Goal: Communication & Community: Answer question/provide support

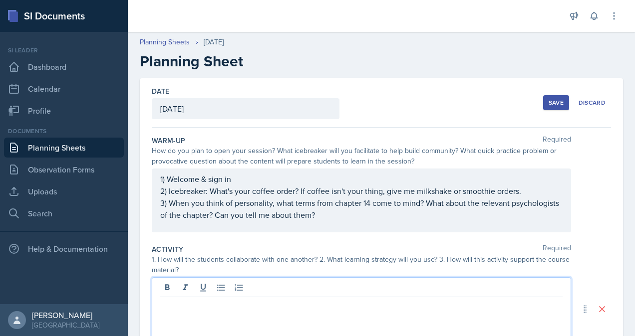
scroll to position [138, 0]
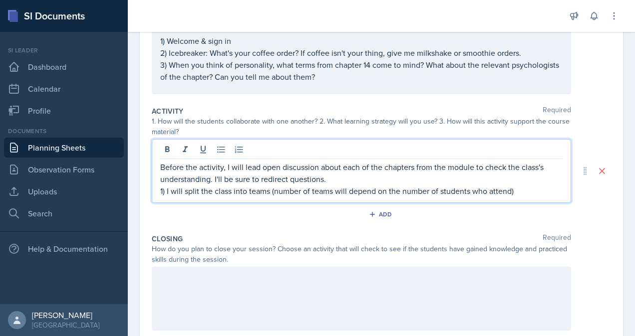
click at [524, 189] on p "1) I will split the class into teams (number of teams will depend on the number…" at bounding box center [361, 191] width 402 height 12
click at [518, 190] on p "1) I will split the class into teams (number of teams will depend on the number…" at bounding box center [361, 191] width 402 height 12
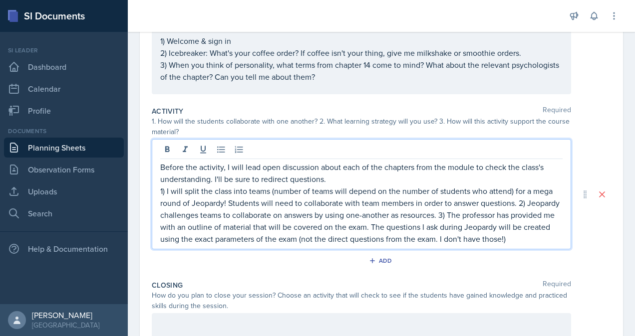
click at [230, 245] on p "1) I will split the class into teams (number of teams will depend on the number…" at bounding box center [361, 215] width 402 height 60
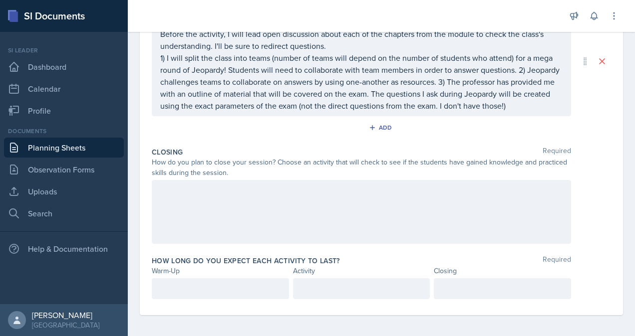
scroll to position [284, 0]
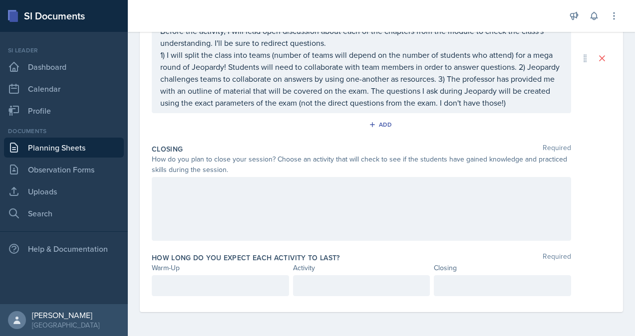
click at [278, 184] on div at bounding box center [361, 209] width 419 height 64
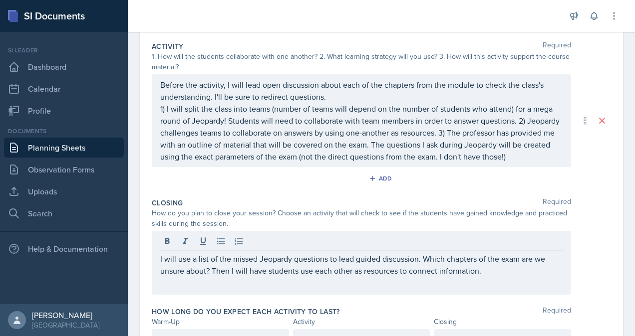
scroll to position [267, 0]
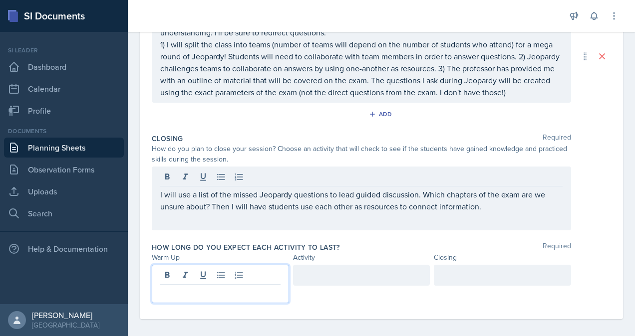
click at [218, 287] on p at bounding box center [220, 293] width 120 height 12
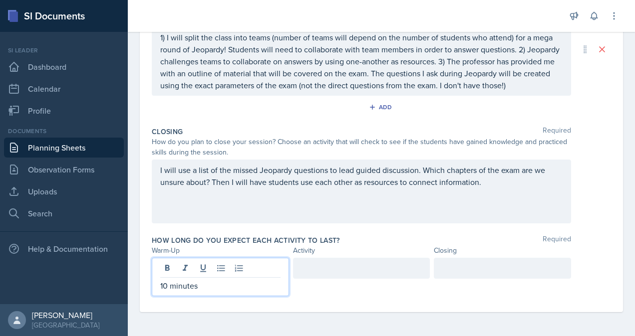
click at [337, 272] on div at bounding box center [361, 268] width 137 height 21
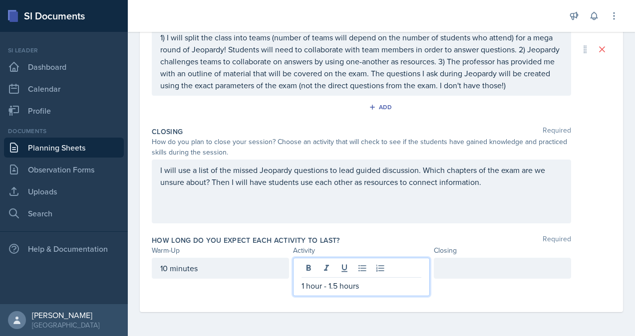
click at [500, 272] on div at bounding box center [502, 268] width 137 height 21
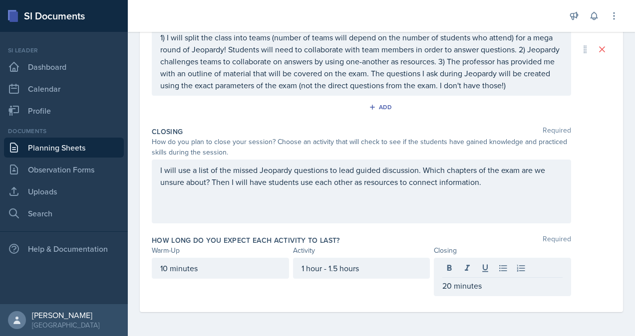
click at [594, 230] on div "Closing Required How do you plan to close your session? Choose an activity that…" at bounding box center [381, 177] width 459 height 109
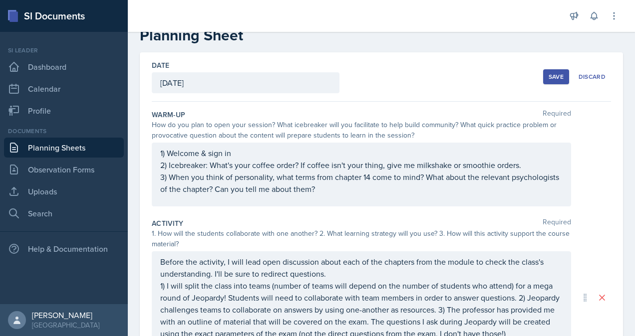
scroll to position [43, 0]
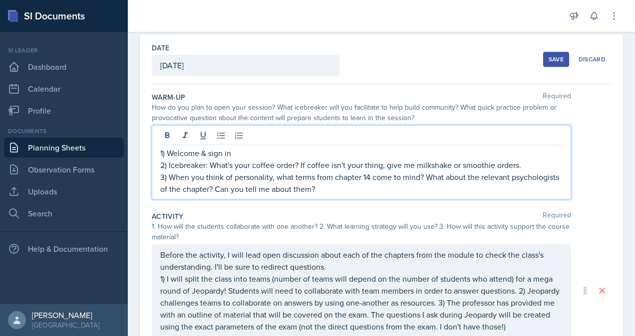
drag, startPoint x: 211, startPoint y: 164, endPoint x: 529, endPoint y: 164, distance: 317.8
click at [529, 164] on p "2) Icebreaker: What's your coffee order? If coffee isn't your thing, give me mi…" at bounding box center [361, 165] width 402 height 12
copy p "What's your coffee order? If coffee isn't your thing, give me milkshake or smoo…"
click at [611, 125] on div "Date [DATE] [DATE] 28 29 30 1 2 3 4 5 6 7 8 9 10 11 12 13 14 15 16 17 18 19 20 …" at bounding box center [381, 285] width 483 height 501
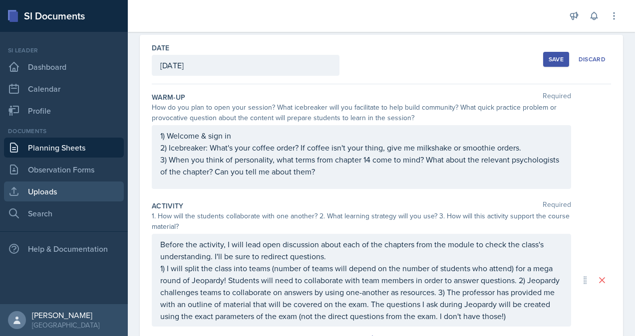
click at [67, 185] on link "Uploads" at bounding box center [64, 192] width 120 height 20
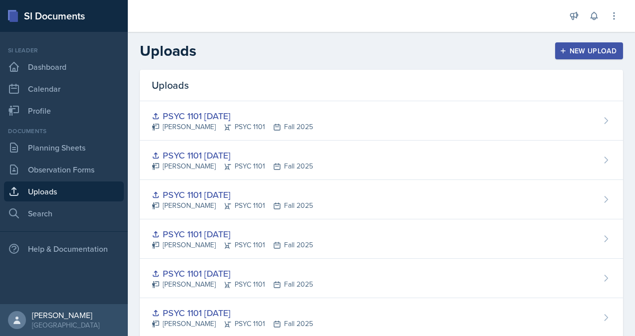
click at [566, 54] on div "New Upload" at bounding box center [588, 51] width 55 height 8
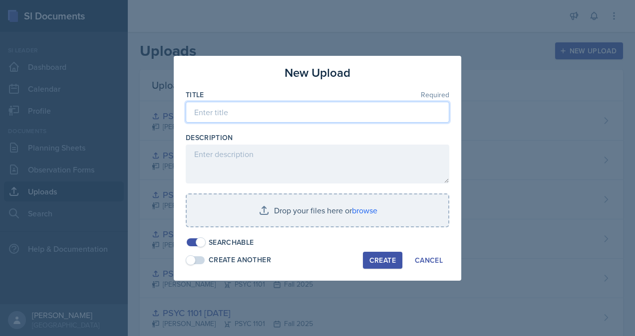
click at [292, 108] on input at bounding box center [317, 112] width 263 height 21
type input "PSYC 1101 Major Review 2"
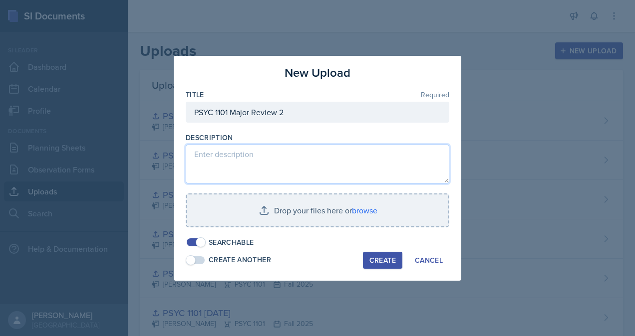
click at [288, 150] on textarea at bounding box center [317, 164] width 263 height 39
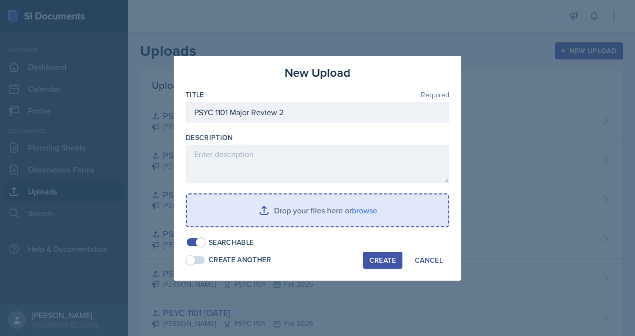
click at [373, 208] on input "file" at bounding box center [317, 211] width 261 height 32
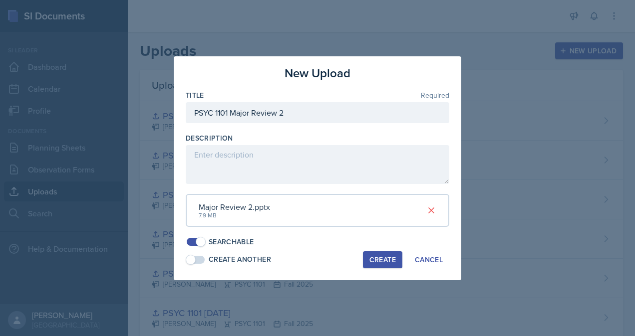
click at [383, 262] on div "Create" at bounding box center [382, 260] width 26 height 8
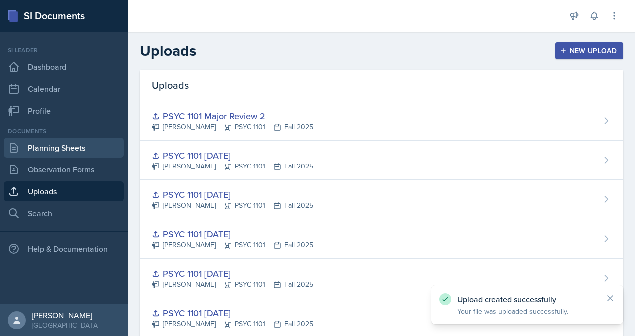
click at [40, 155] on link "Planning Sheets" at bounding box center [64, 148] width 120 height 20
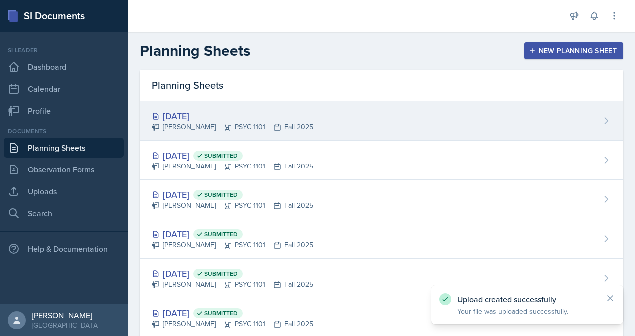
click at [209, 121] on div "[DATE]" at bounding box center [232, 115] width 161 height 13
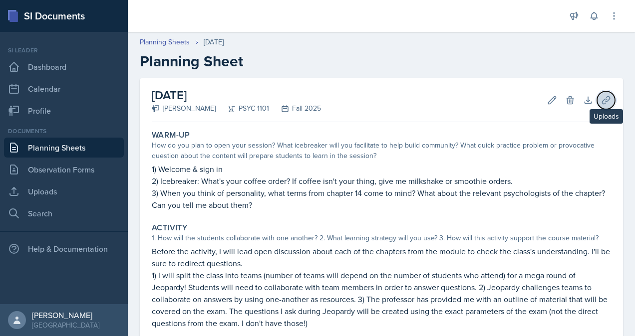
click at [601, 100] on icon at bounding box center [606, 100] width 10 height 10
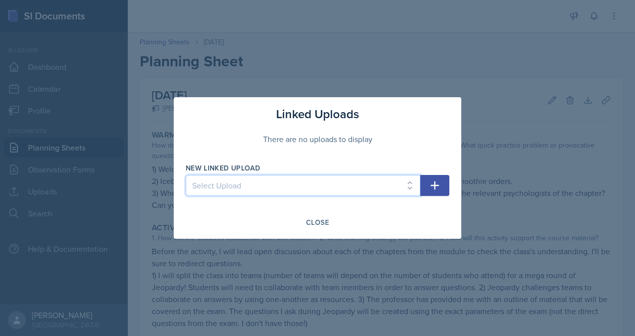
click at [377, 186] on select "Select Upload [PERSON_NAME] PSYC 1101 [DATE] PSYC [PHONE_NUMBER][DATE] PSYC 110…" at bounding box center [303, 185] width 234 height 21
select select "3dd08fe4-77a8-429d-a04f-cd007692d52a"
click at [186, 175] on select "Select Upload [PERSON_NAME] PSYC 1101 [DATE] PSYC [PHONE_NUMBER][DATE] PSYC 110…" at bounding box center [303, 185] width 234 height 21
click at [437, 190] on icon "button" at bounding box center [435, 186] width 12 height 12
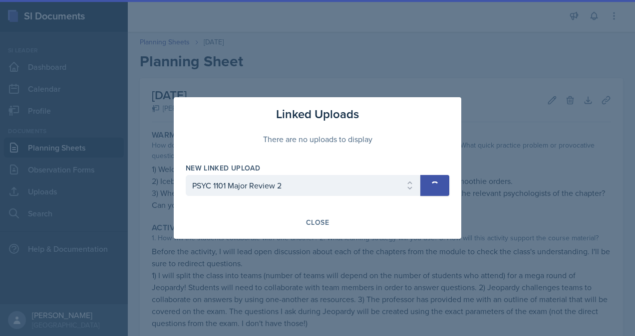
select select
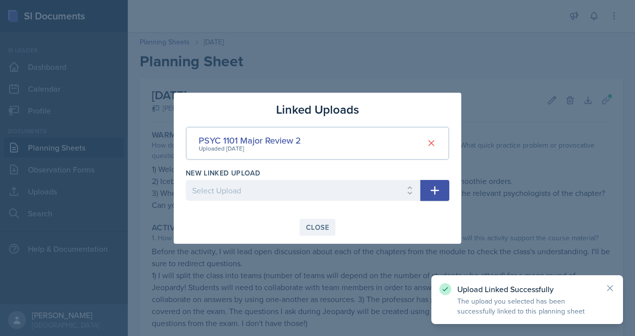
click at [311, 228] on div "Close" at bounding box center [317, 227] width 23 height 8
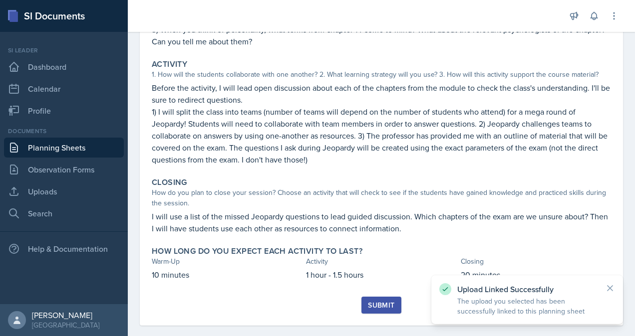
scroll to position [177, 0]
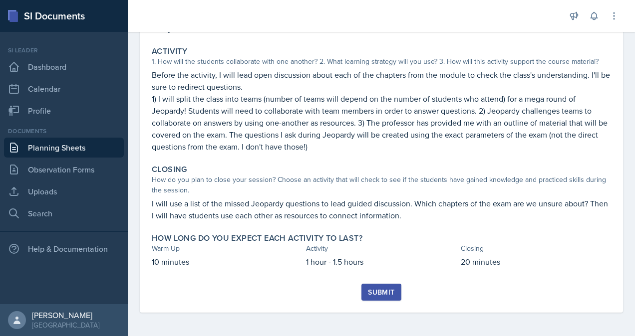
click at [371, 289] on div "Submit" at bounding box center [381, 292] width 26 height 8
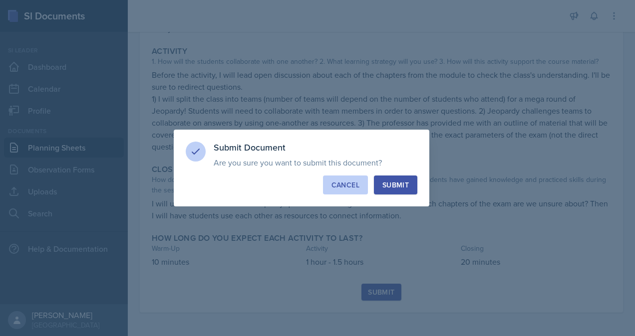
click at [356, 189] on div "Cancel" at bounding box center [345, 185] width 28 height 10
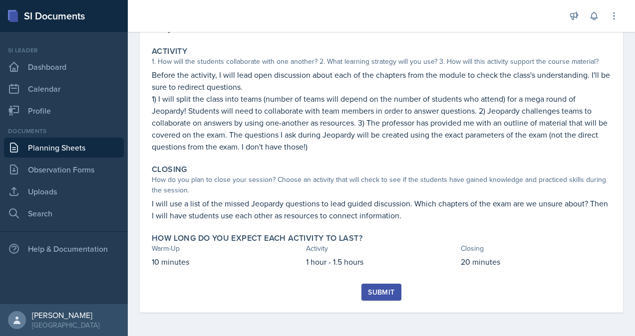
click at [379, 296] on div "Submit" at bounding box center [381, 292] width 26 height 8
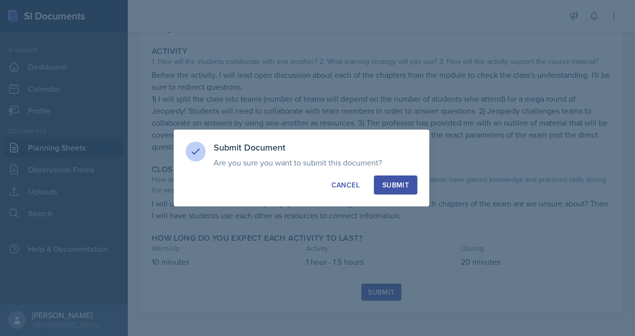
click at [389, 187] on div "Submit" at bounding box center [395, 185] width 26 height 10
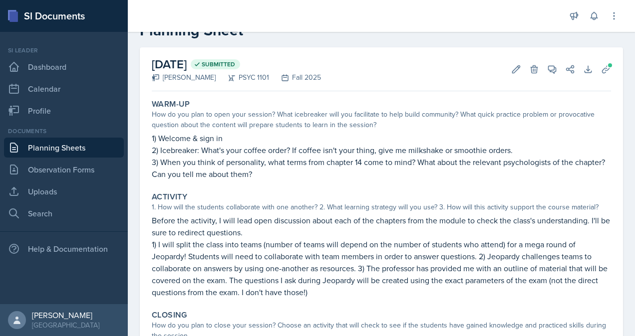
scroll to position [31, 0]
click at [577, 16] on icon at bounding box center [573, 15] width 7 height 7
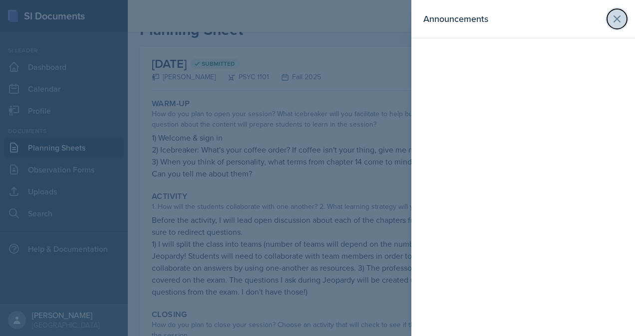
click at [621, 22] on icon at bounding box center [617, 19] width 12 height 12
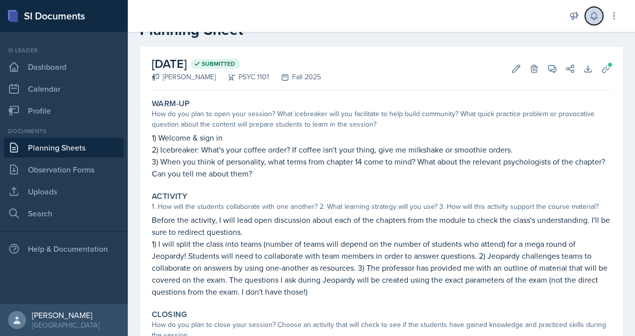
click at [600, 17] on button at bounding box center [594, 16] width 18 height 18
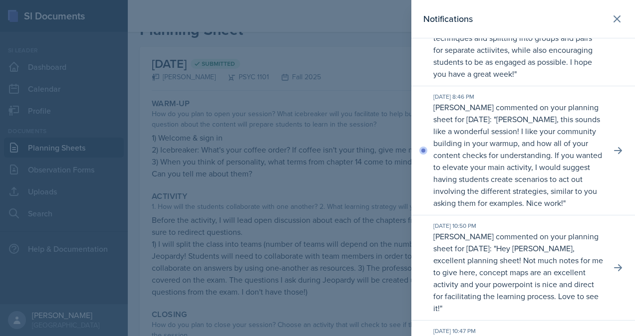
scroll to position [111, 0]
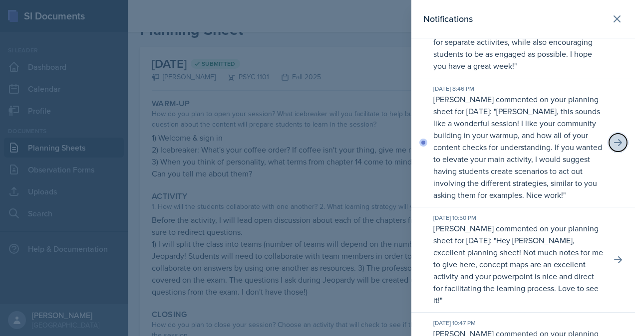
click at [613, 148] on icon at bounding box center [618, 143] width 10 height 10
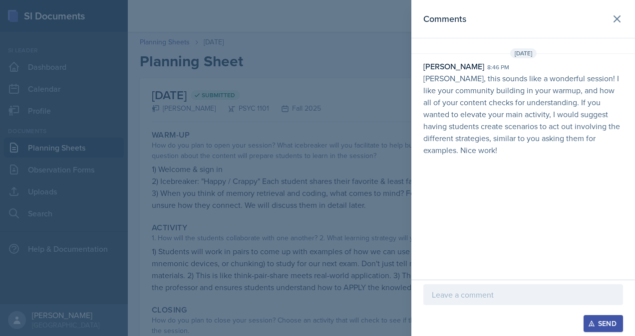
click at [499, 290] on p at bounding box center [523, 295] width 183 height 12
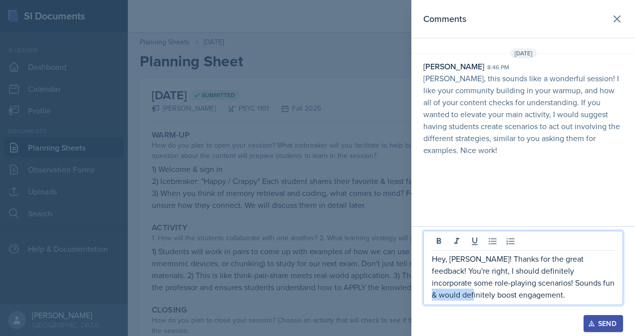
drag, startPoint x: 602, startPoint y: 284, endPoint x: 569, endPoint y: 286, distance: 32.5
click at [569, 286] on p "Hey, [PERSON_NAME]! Thanks for the great feedback! You're right, I should defin…" at bounding box center [523, 277] width 183 height 48
click at [551, 298] on p "Hey, [PERSON_NAME]! Thanks for the great feedback! You're right, I should defin…" at bounding box center [523, 277] width 183 height 48
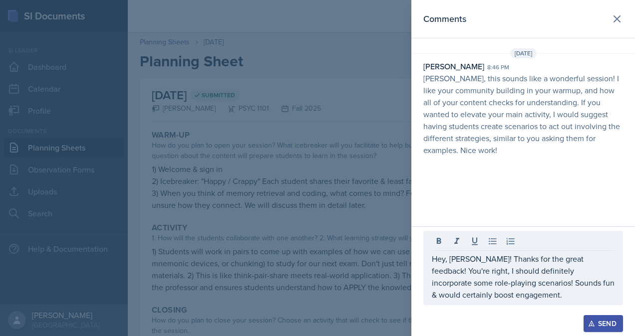
click at [602, 328] on div "Send" at bounding box center [603, 324] width 26 height 8
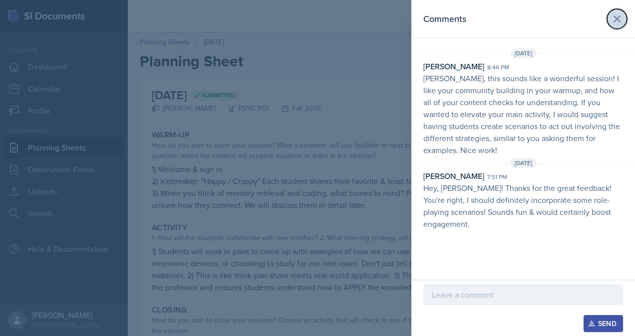
click at [623, 19] on button at bounding box center [617, 19] width 20 height 20
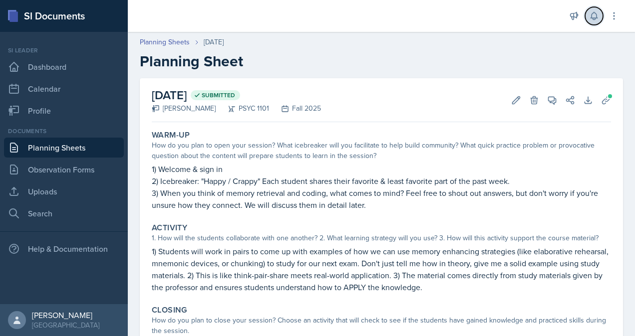
click at [593, 10] on button at bounding box center [594, 16] width 18 height 18
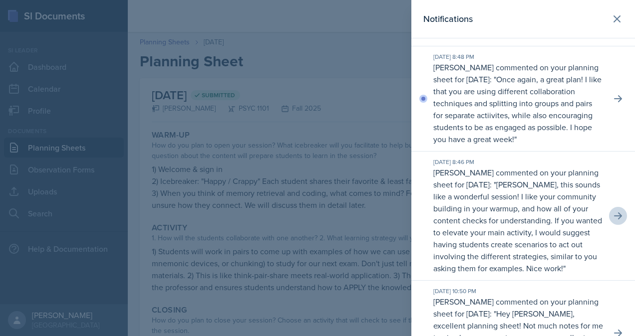
scroll to position [14, 0]
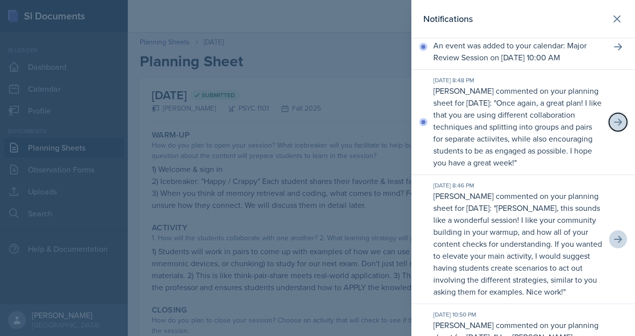
click at [613, 127] on icon at bounding box center [618, 122] width 10 height 10
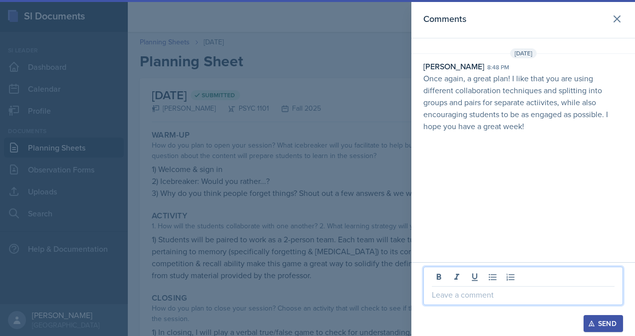
click at [532, 296] on p at bounding box center [523, 295] width 183 height 12
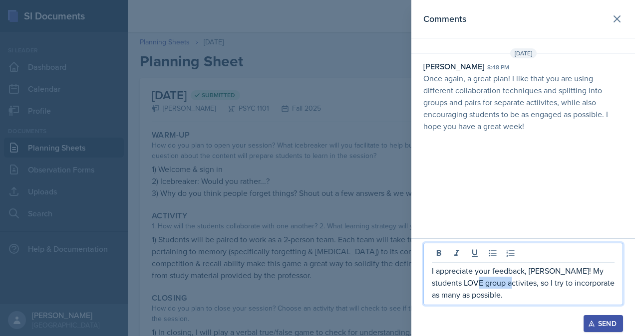
click at [494, 283] on p "I appreciate your feedback, [PERSON_NAME]! My students LOVE group activites, so…" at bounding box center [523, 283] width 183 height 36
drag, startPoint x: 501, startPoint y: 296, endPoint x: 450, endPoint y: 289, distance: 50.9
click at [450, 289] on p "I appreciate your feedback, [PERSON_NAME]! My students LOVE group activities, s…" at bounding box center [523, 283] width 183 height 36
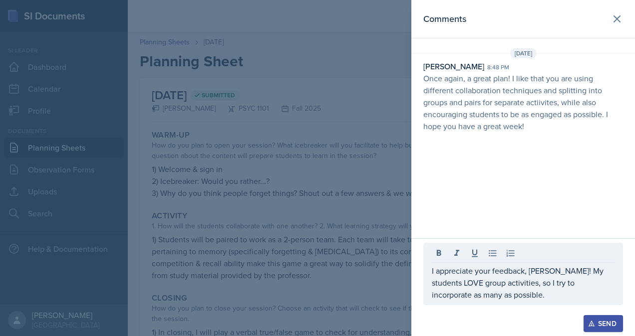
click at [518, 303] on div "I appreciate your feedback, [PERSON_NAME]! My students LOVE group activities, s…" at bounding box center [523, 274] width 200 height 62
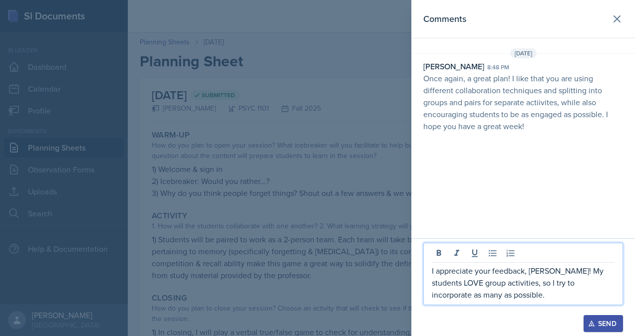
click at [503, 294] on p "I appreciate your feedback, [PERSON_NAME]! My students LOVE group activities, s…" at bounding box center [523, 283] width 183 height 36
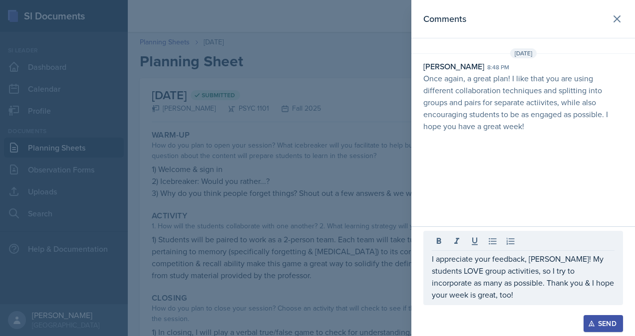
click at [604, 325] on div "Send" at bounding box center [603, 324] width 26 height 8
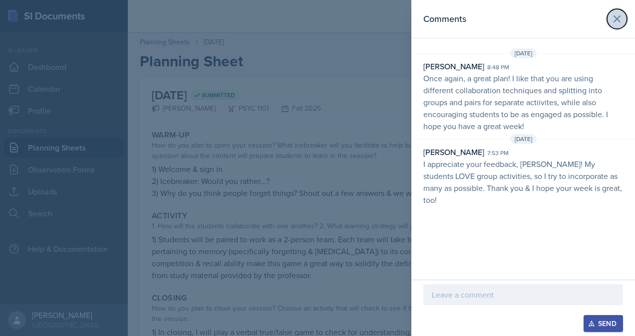
click at [616, 20] on icon at bounding box center [617, 19] width 6 height 6
